Goal: Check status: Check status

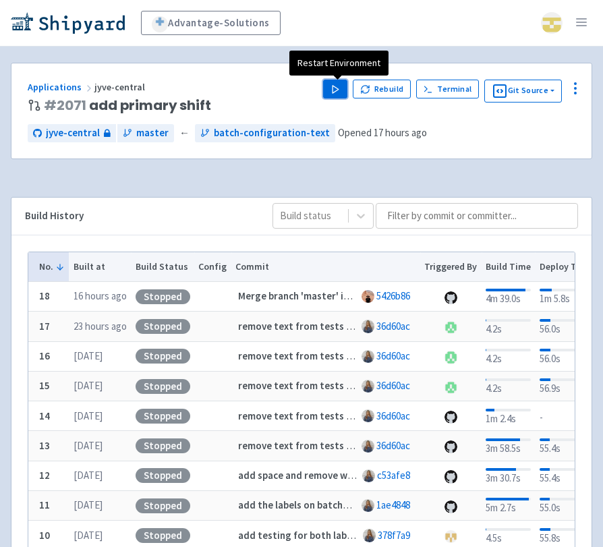
click at [328, 95] on button "Play" at bounding box center [335, 89] width 24 height 19
